Goal: Information Seeking & Learning: Check status

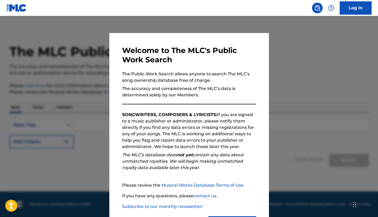
scroll to position [27, 0]
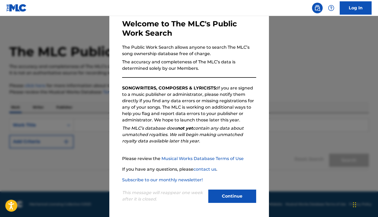
click at [222, 195] on button "Continue" at bounding box center [233, 196] width 48 height 13
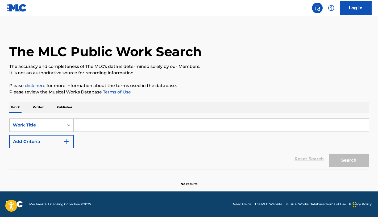
click at [97, 126] on input "Search Form" at bounding box center [221, 125] width 295 height 13
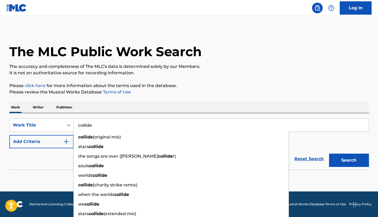
type input "collide"
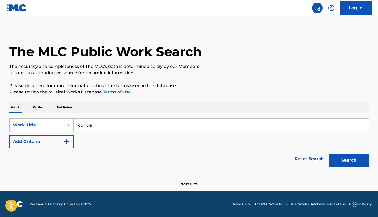
click at [38, 139] on button "Add Criteria" at bounding box center [41, 141] width 64 height 13
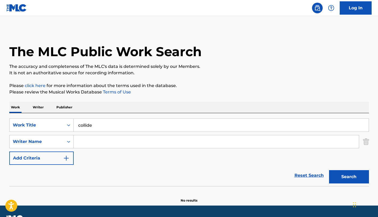
click at [88, 144] on input "Search Form" at bounding box center [217, 141] width 286 height 13
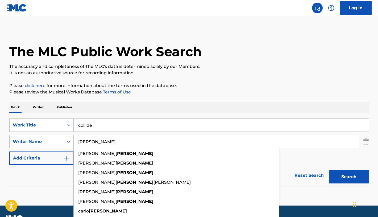
click at [103, 140] on input "[PERSON_NAME]" at bounding box center [217, 141] width 286 height 13
type input "[PERSON_NAME]"
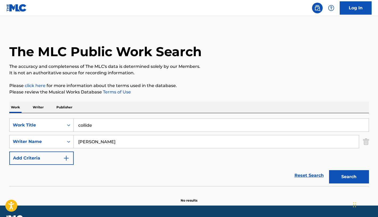
click at [347, 177] on button "Search" at bounding box center [349, 176] width 40 height 13
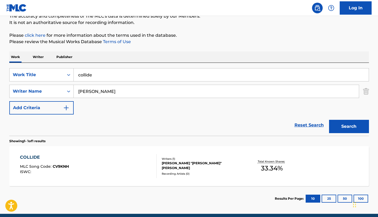
scroll to position [73, 0]
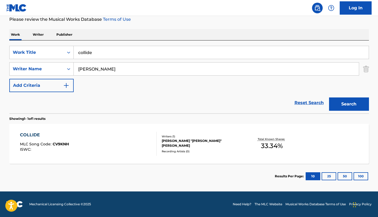
click at [178, 138] on div "Writers ( 1 )" at bounding box center [202, 136] width 80 height 4
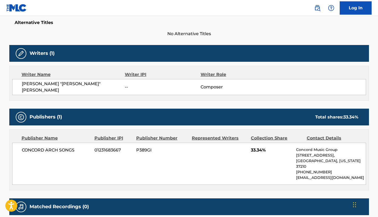
scroll to position [183, 0]
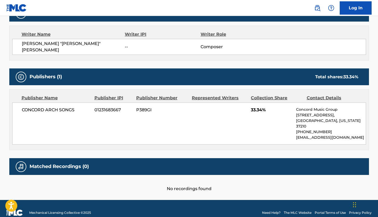
click at [55, 164] on h5 "Matched Recordings (0)" at bounding box center [59, 167] width 59 height 6
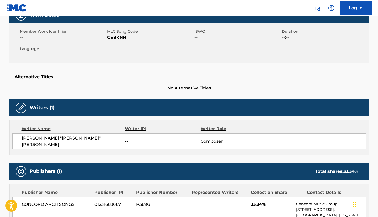
scroll to position [53, 0]
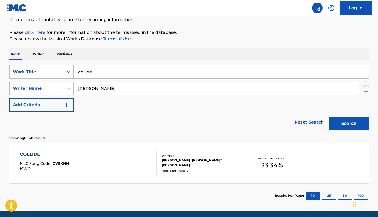
scroll to position [42, 0]
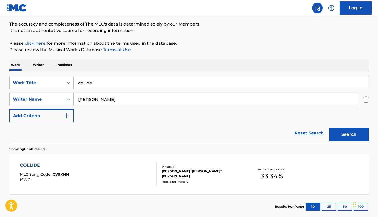
click at [93, 96] on input "[PERSON_NAME]" at bounding box center [217, 99] width 286 height 13
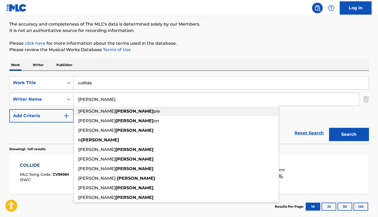
type input "[PERSON_NAME]"
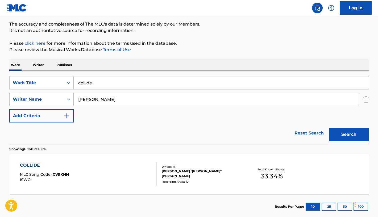
click at [343, 137] on button "Search" at bounding box center [349, 134] width 40 height 13
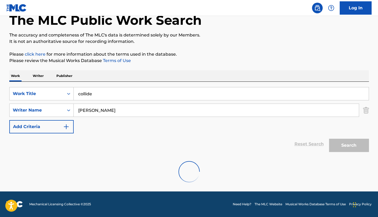
scroll to position [14, 0]
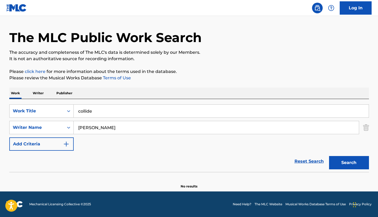
click at [350, 163] on button "Search" at bounding box center [349, 162] width 40 height 13
click at [120, 126] on input "[PERSON_NAME]" at bounding box center [217, 127] width 286 height 13
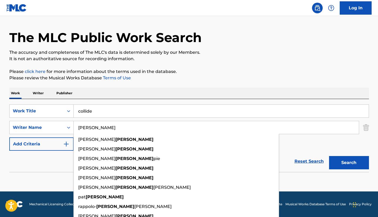
click at [120, 126] on input "[PERSON_NAME]" at bounding box center [217, 127] width 286 height 13
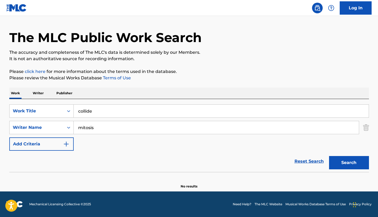
drag, startPoint x: 120, startPoint y: 126, endPoint x: 105, endPoint y: 159, distance: 35.9
click at [109, 129] on input "mitosis" at bounding box center [217, 127] width 286 height 13
click at [352, 164] on button "Search" at bounding box center [349, 162] width 40 height 13
click at [352, 161] on button "Search" at bounding box center [349, 162] width 40 height 13
click at [105, 127] on input "mitosic" at bounding box center [217, 127] width 286 height 13
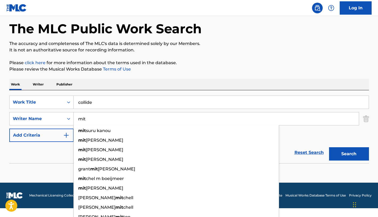
scroll to position [28, 0]
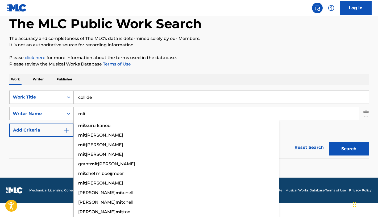
drag, startPoint x: 87, startPoint y: 115, endPoint x: 82, endPoint y: 114, distance: 4.9
click at [82, 114] on input "mit" at bounding box center [217, 113] width 286 height 13
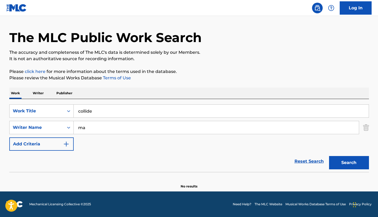
scroll to position [14, 0]
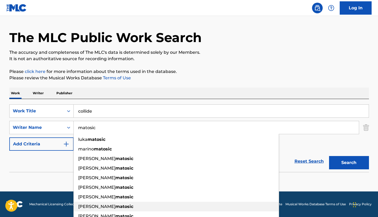
click at [91, 206] on span "[PERSON_NAME]" at bounding box center [96, 206] width 37 height 5
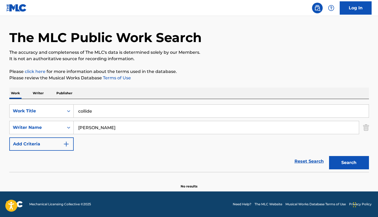
click at [348, 165] on button "Search" at bounding box center [349, 162] width 40 height 13
drag, startPoint x: 97, startPoint y: 129, endPoint x: 71, endPoint y: 129, distance: 26.6
click at [71, 129] on div "SearchWithCriteriafa9d51d9-5541-43db-a4b9-739d9e15924e Writer Name [PERSON_NAME…" at bounding box center [189, 127] width 360 height 13
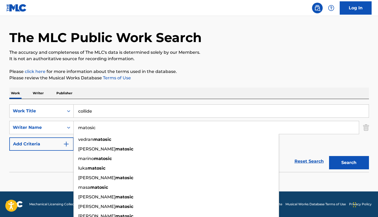
click at [299, 129] on input "matosic" at bounding box center [217, 127] width 286 height 13
type input "matosic"
click at [354, 164] on button "Search" at bounding box center [349, 162] width 40 height 13
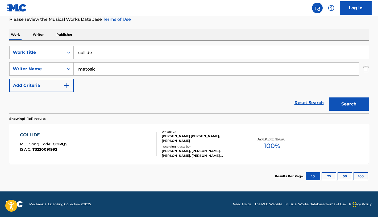
scroll to position [0, 0]
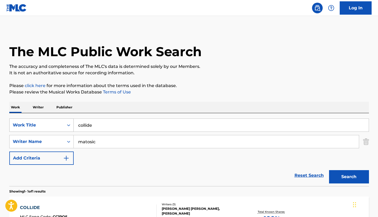
click at [46, 126] on div "Work Title" at bounding box center [37, 125] width 48 height 6
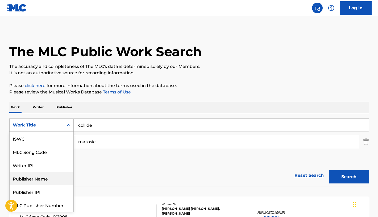
scroll to position [13, 0]
click at [293, 50] on div "The MLC Public Work Search" at bounding box center [189, 48] width 360 height 39
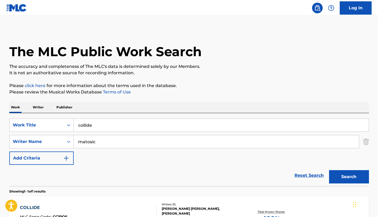
click at [354, 5] on link "Log In" at bounding box center [356, 7] width 32 height 13
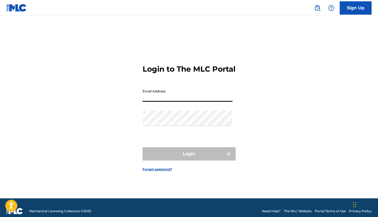
type input "[EMAIL_ADDRESS][DOMAIN_NAME]"
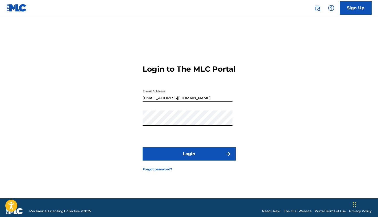
click at [186, 158] on button "Login" at bounding box center [189, 153] width 93 height 13
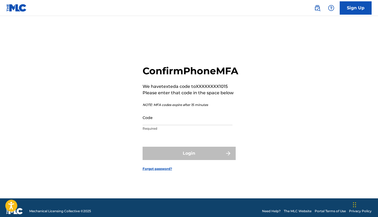
click at [176, 125] on input "Code" at bounding box center [188, 117] width 90 height 15
click at [124, 133] on div "Confirm Phone MFA We have texted a code to XXXXXXXX1015 Please enter that code …" at bounding box center [189, 113] width 373 height 169
click at [166, 125] on input "Code" at bounding box center [188, 117] width 90 height 15
click at [125, 134] on div "Confirm Phone MFA We have texted a code to XXXXXXXX1015 Please enter that code …" at bounding box center [189, 113] width 373 height 169
click at [158, 125] on input "Code" at bounding box center [188, 117] width 90 height 15
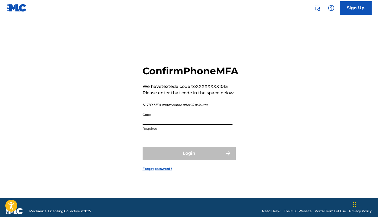
paste input "361646"
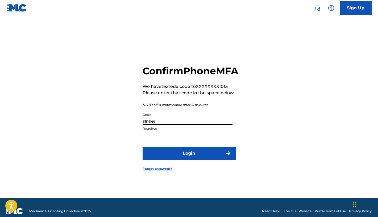
type input "361646"
click at [194, 160] on button "Login" at bounding box center [189, 153] width 93 height 13
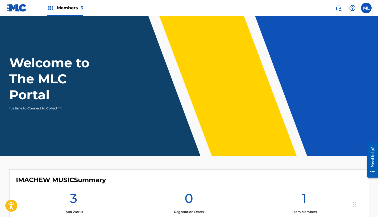
click at [337, 6] on img at bounding box center [339, 8] width 6 height 6
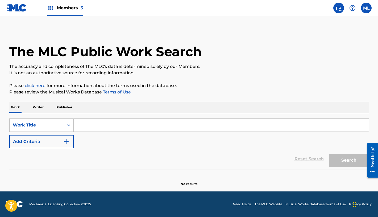
click at [366, 9] on label at bounding box center [366, 8] width 11 height 11
click at [367, 8] on input "ML [PERSON_NAME] [PERSON_NAME][EMAIL_ADDRESS][DOMAIN_NAME] Notification Prefere…" at bounding box center [367, 8] width 0 height 0
click at [68, 9] on span "Members 3" at bounding box center [70, 8] width 26 height 6
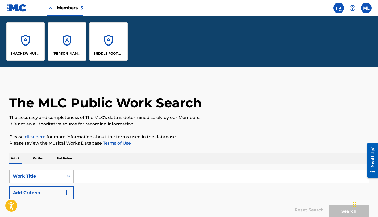
click at [34, 50] on div "IMACHEW MUSIC" at bounding box center [25, 41] width 38 height 38
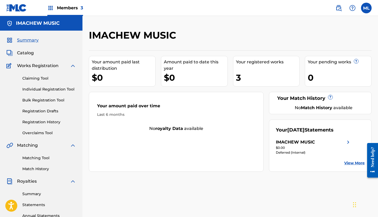
scroll to position [7, 0]
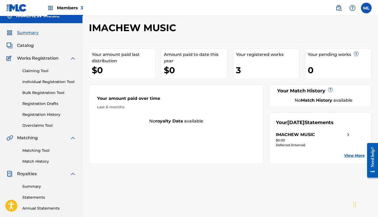
click at [43, 150] on link "Matching Tool" at bounding box center [49, 151] width 54 height 6
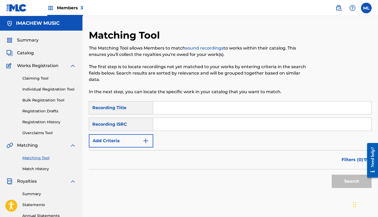
click at [166, 108] on input "Search Form" at bounding box center [262, 107] width 218 height 13
type input "collide"
click at [130, 141] on button "Add Criteria" at bounding box center [121, 140] width 64 height 13
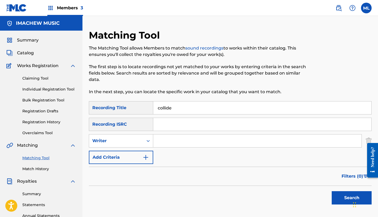
click at [163, 140] on input "Search Form" at bounding box center [257, 140] width 209 height 13
type input "[PERSON_NAME]"
click at [341, 196] on button "Search" at bounding box center [352, 197] width 40 height 13
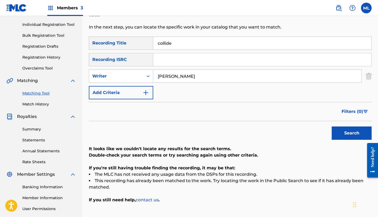
scroll to position [17, 0]
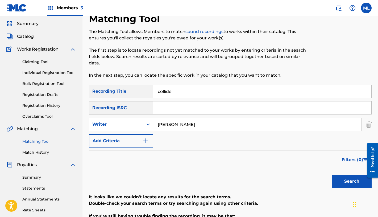
click at [192, 125] on input "[PERSON_NAME]" at bounding box center [257, 124] width 209 height 13
click at [352, 179] on button "Search" at bounding box center [352, 181] width 40 height 13
click at [181, 125] on input "matosic" at bounding box center [257, 124] width 209 height 13
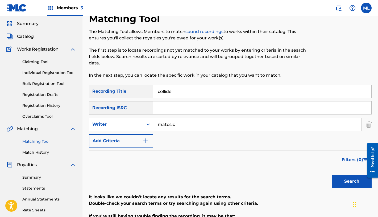
click at [181, 125] on input "matosic" at bounding box center [257, 124] width 209 height 13
type input "[PERSON_NAME]"
click at [354, 179] on button "Search" at bounding box center [352, 181] width 40 height 13
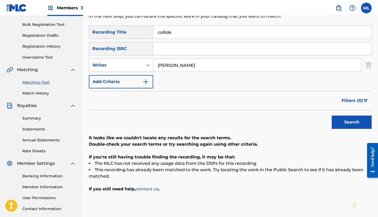
scroll to position [35, 0]
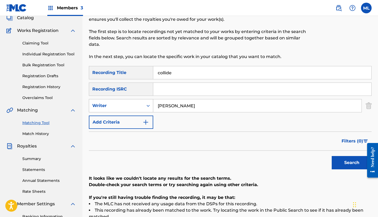
drag, startPoint x: 178, startPoint y: 106, endPoint x: 142, endPoint y: 99, distance: 36.0
click at [142, 99] on div "SearchWithCriteriacd9faca3-ddc0-433a-929b-88203f87ce03 Writer [PERSON_NAME]" at bounding box center [230, 105] width 283 height 13
click at [148, 108] on icon "Search Form" at bounding box center [148, 105] width 5 height 5
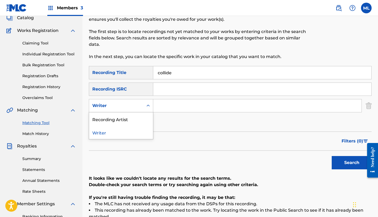
click at [194, 123] on div "SearchWithCriteriaafaaf7d2-781f-4314-ae13-682185317a94 Recording Title collide …" at bounding box center [230, 97] width 283 height 63
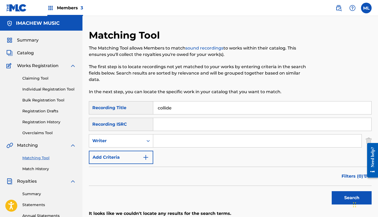
click at [337, 8] on img at bounding box center [339, 8] width 6 height 6
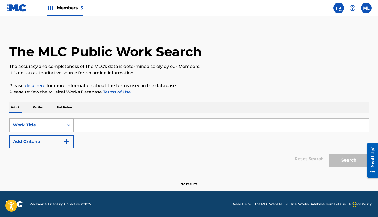
click at [48, 123] on div "Work Title" at bounding box center [37, 125] width 48 height 6
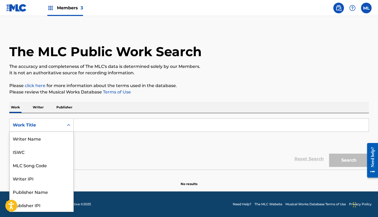
scroll to position [27, 0]
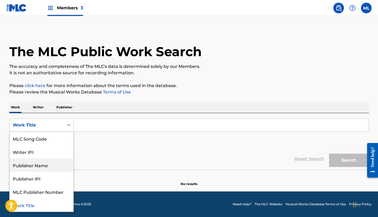
click at [41, 162] on div "Publisher Name" at bounding box center [42, 164] width 64 height 13
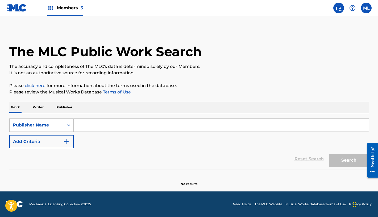
click at [107, 128] on input "Search Form" at bounding box center [221, 125] width 295 height 13
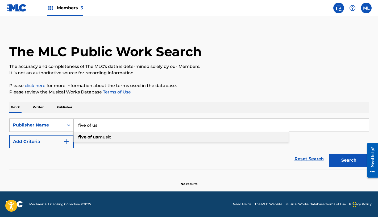
type input "five of us music"
click at [345, 164] on button "Search" at bounding box center [349, 160] width 40 height 13
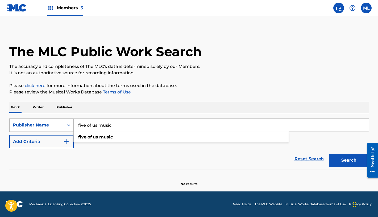
drag, startPoint x: 119, startPoint y: 127, endPoint x: 67, endPoint y: 121, distance: 51.8
click at [67, 121] on div "SearchWithCriteriaed8815ec-4071-4a74-9054-bd9a068232f6 Publisher Name five of u…" at bounding box center [189, 125] width 360 height 13
click at [67, 124] on icon "Search Form" at bounding box center [68, 125] width 5 height 5
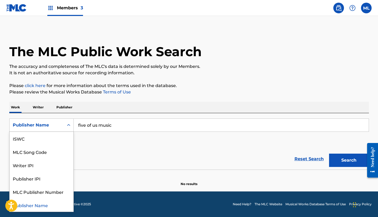
click at [111, 140] on div "SearchWithCriteriaed8815ec-4071-4a74-9054-bd9a068232f6 Publisher Name selected,…" at bounding box center [189, 134] width 360 height 30
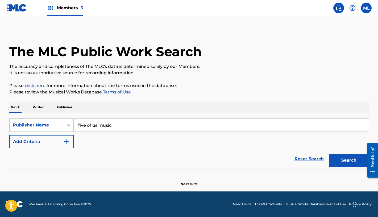
click at [64, 105] on p "Publisher" at bounding box center [64, 107] width 19 height 11
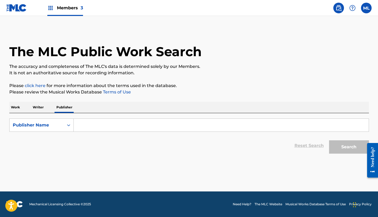
click at [87, 123] on input "Search Form" at bounding box center [221, 125] width 295 height 13
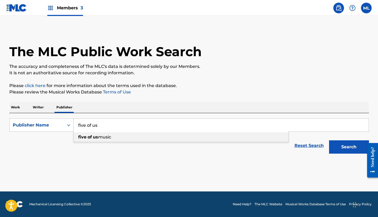
click at [88, 136] on strong "of" at bounding box center [90, 136] width 4 height 5
type input "five of us music"
click at [354, 145] on button "Search" at bounding box center [349, 146] width 40 height 13
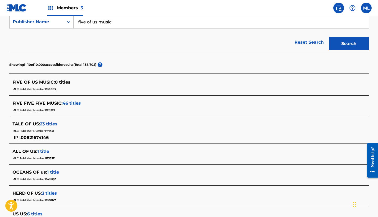
scroll to position [104, 0]
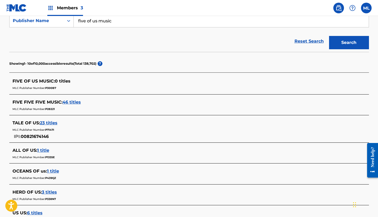
click at [46, 80] on span "FIVE OF US MUSIC :" at bounding box center [34, 81] width 42 height 5
click at [50, 88] on span "P300B7" at bounding box center [50, 87] width 11 height 3
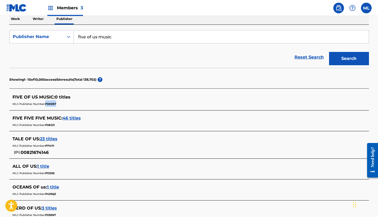
scroll to position [43, 0]
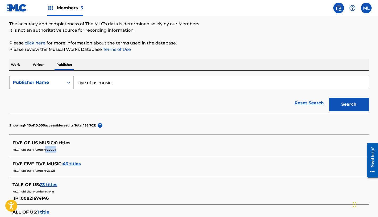
click at [34, 143] on span "FIVE OF US MUSIC :" at bounding box center [34, 142] width 42 height 5
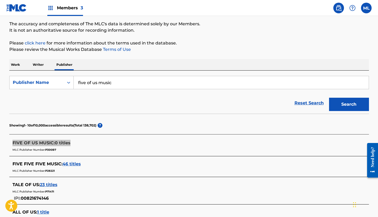
click at [63, 143] on span "0 titles" at bounding box center [63, 142] width 16 height 5
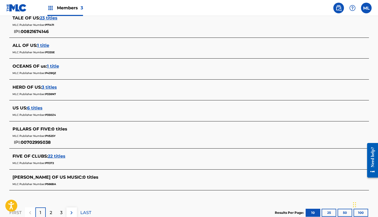
scroll to position [0, 0]
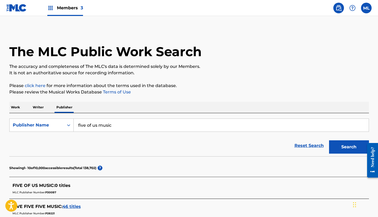
click at [73, 9] on span "Members 3" at bounding box center [70, 8] width 26 height 6
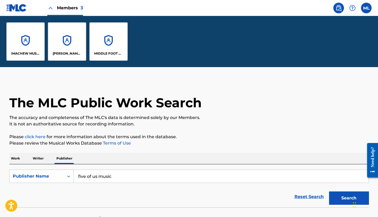
click at [118, 41] on div "MIDDLE FOOT MUSIC" at bounding box center [108, 41] width 38 height 38
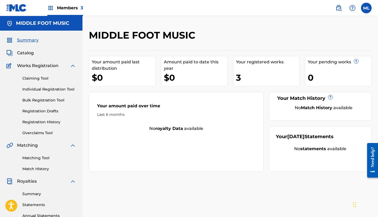
click at [55, 7] on div "Members 3" at bounding box center [65, 8] width 36 height 16
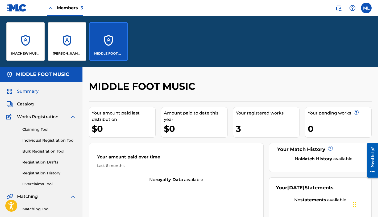
click at [53, 7] on img at bounding box center [50, 8] width 6 height 6
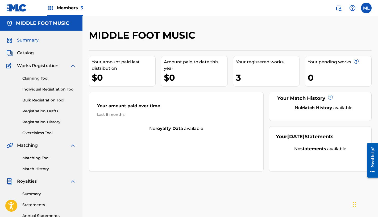
click at [53, 7] on img at bounding box center [50, 8] width 6 height 6
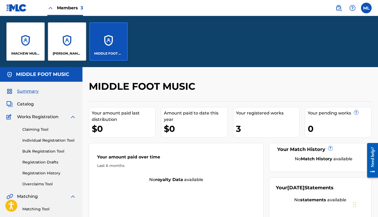
click at [24, 46] on div "IMACHEW MUSIC" at bounding box center [25, 41] width 38 height 38
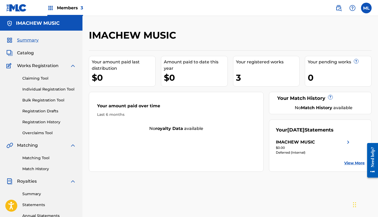
click at [71, 6] on span "Members 3" at bounding box center [70, 8] width 26 height 6
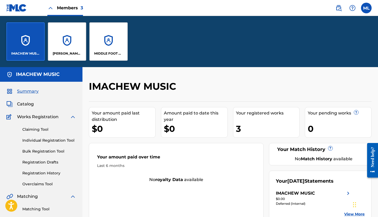
click at [66, 49] on div "[PERSON_NAME] CH'[PERSON_NAME] [PERSON_NAME]" at bounding box center [67, 41] width 38 height 38
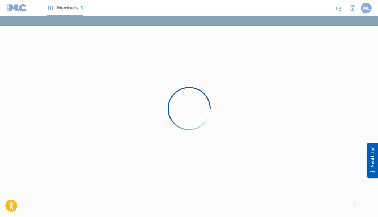
click at [70, 5] on div at bounding box center [189, 108] width 378 height 217
click at [68, 6] on div at bounding box center [189, 108] width 378 height 217
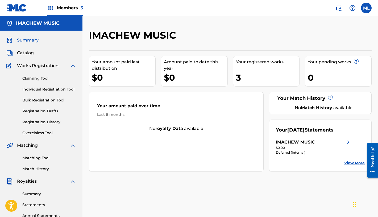
click at [349, 142] on img at bounding box center [348, 142] width 6 height 6
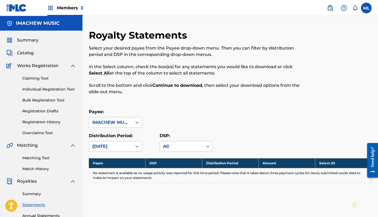
scroll to position [113, 0]
